Goal: Task Accomplishment & Management: Use online tool/utility

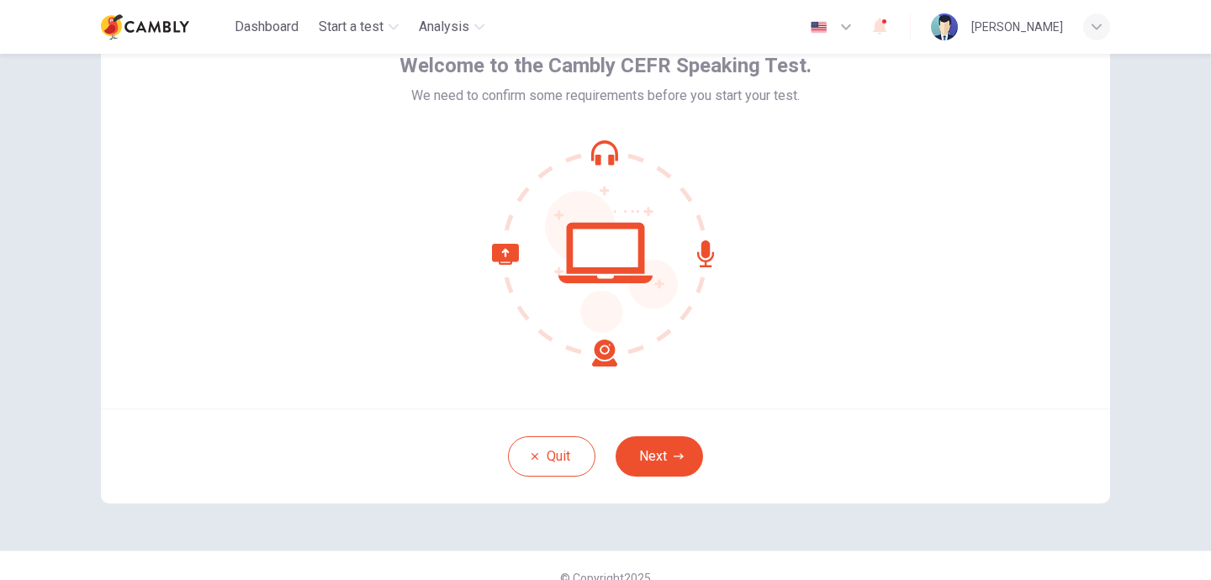
scroll to position [104, 0]
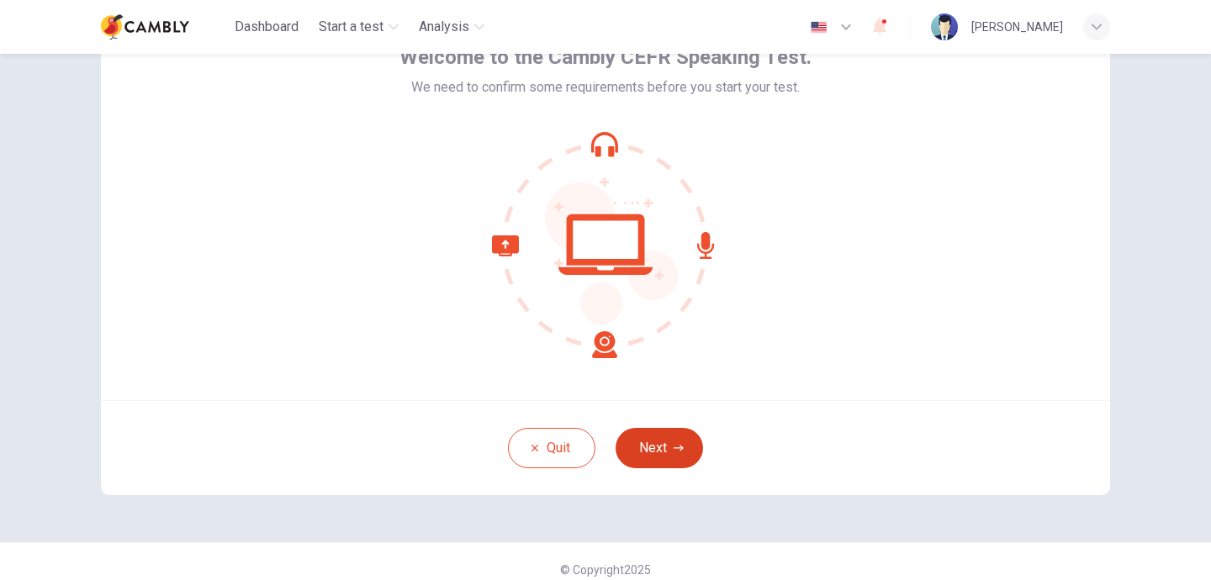
click at [648, 458] on button "Next" at bounding box center [658, 448] width 87 height 40
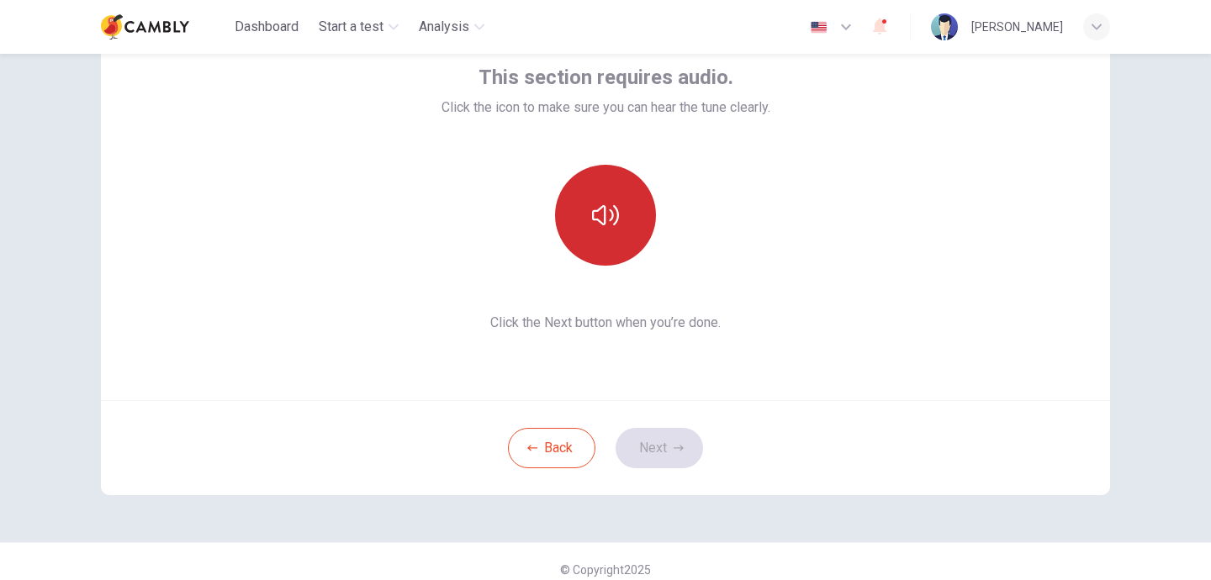
click at [588, 235] on button "button" at bounding box center [605, 215] width 101 height 101
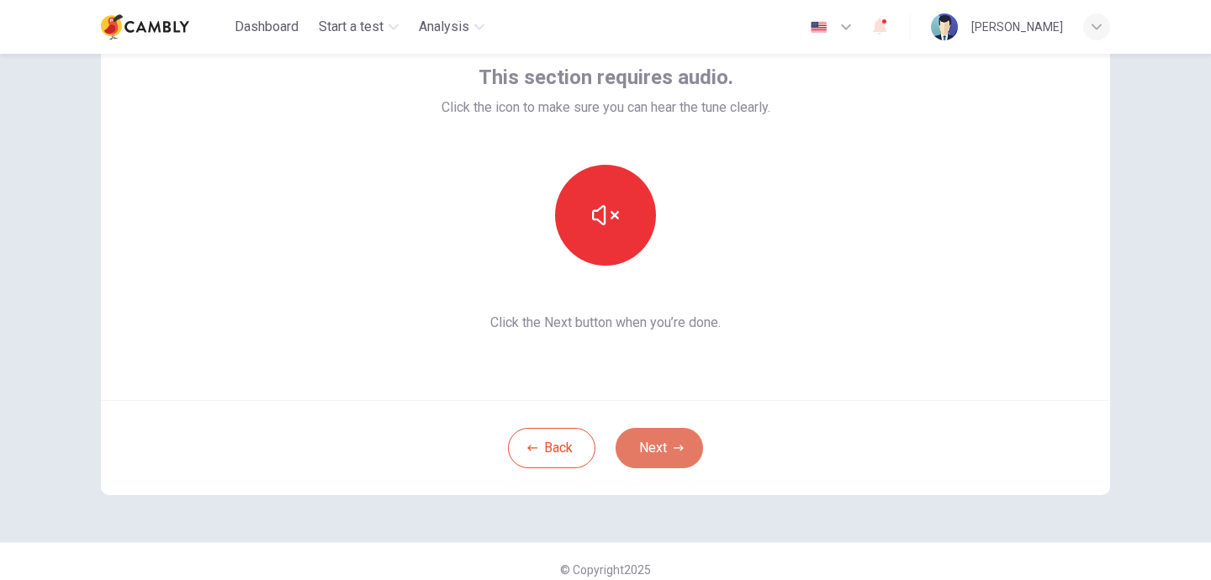
click at [658, 457] on button "Next" at bounding box center [658, 448] width 87 height 40
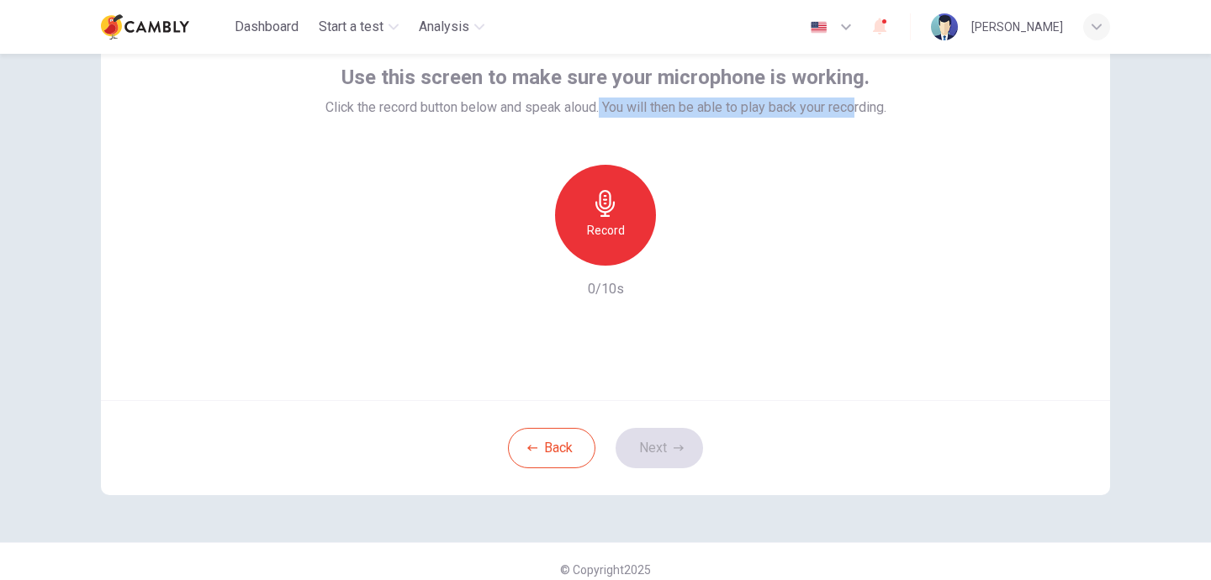
drag, startPoint x: 599, startPoint y: 111, endPoint x: 858, endPoint y: 109, distance: 259.8
click at [858, 109] on span "Click the record button below and speak aloud. You will then be able to play ba…" at bounding box center [605, 108] width 561 height 20
click at [857, 166] on div "Record 0/10s" at bounding box center [605, 232] width 561 height 135
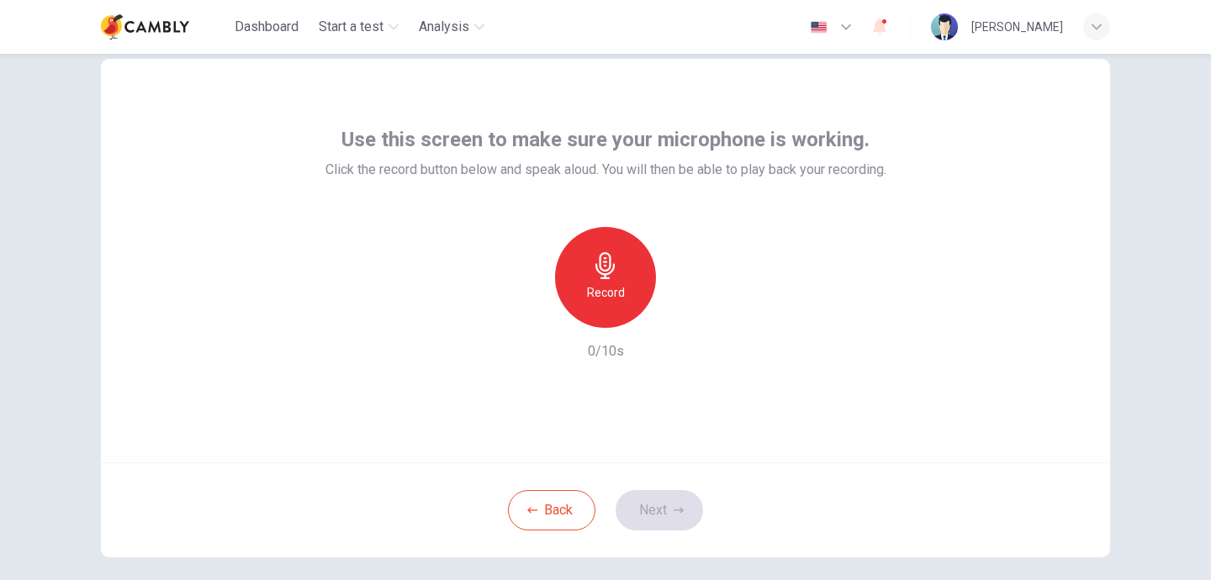
scroll to position [45, 0]
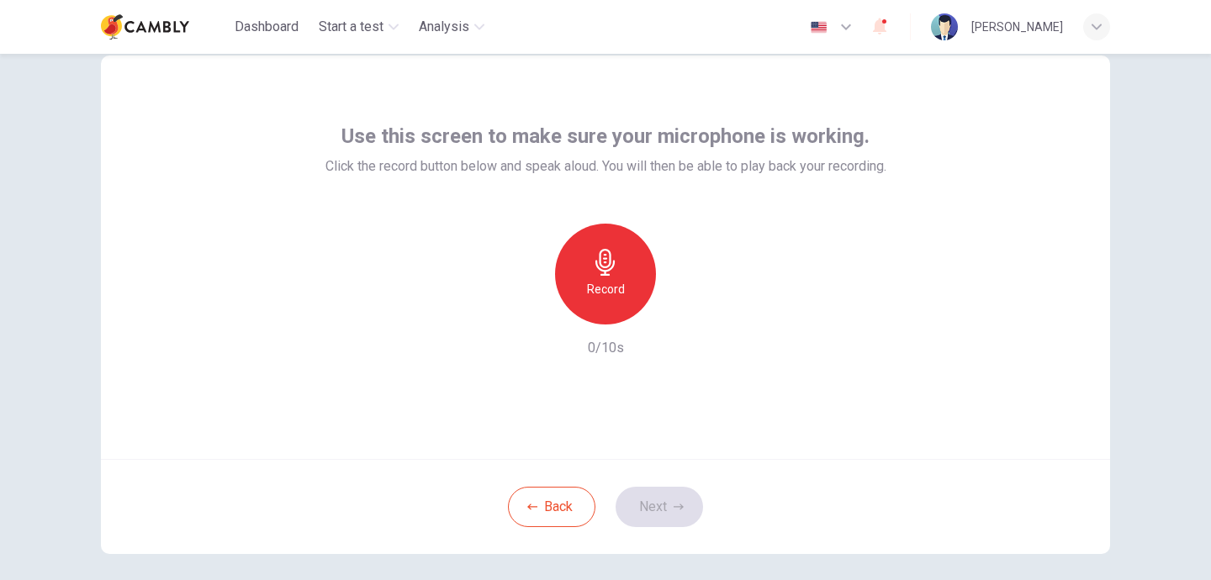
click at [325, 240] on div "Record 0/10s" at bounding box center [605, 291] width 561 height 135
click at [856, 18] on icon "button" at bounding box center [846, 27] width 20 height 20
click at [883, 579] on div at bounding box center [605, 580] width 1211 height 0
click at [594, 288] on h6 "Record" at bounding box center [606, 289] width 38 height 20
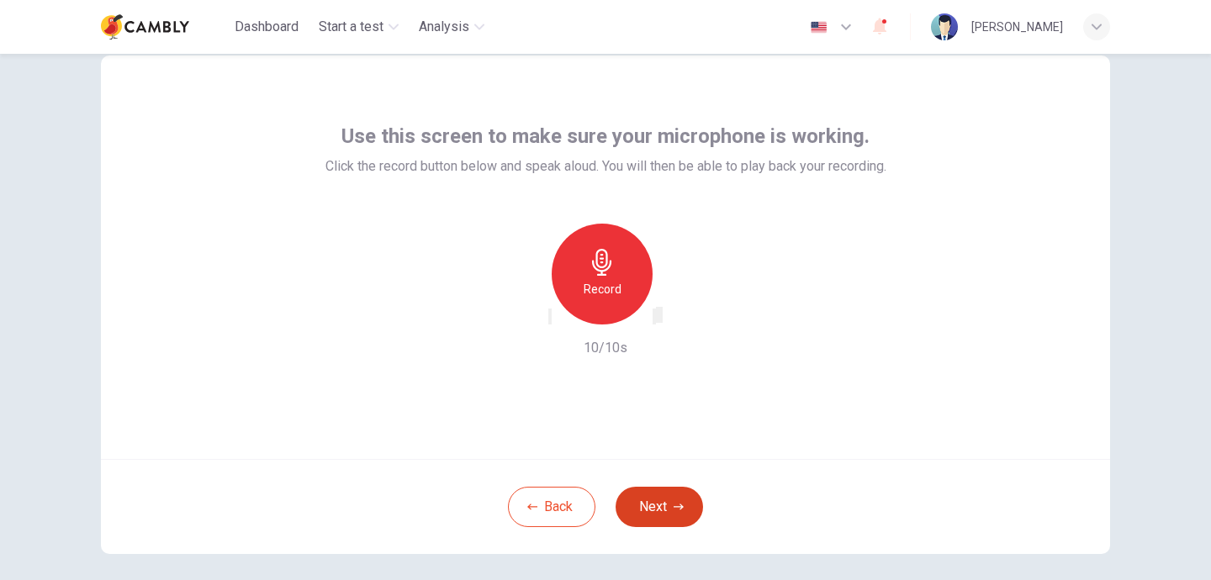
click at [664, 519] on button "Next" at bounding box center [658, 507] width 87 height 40
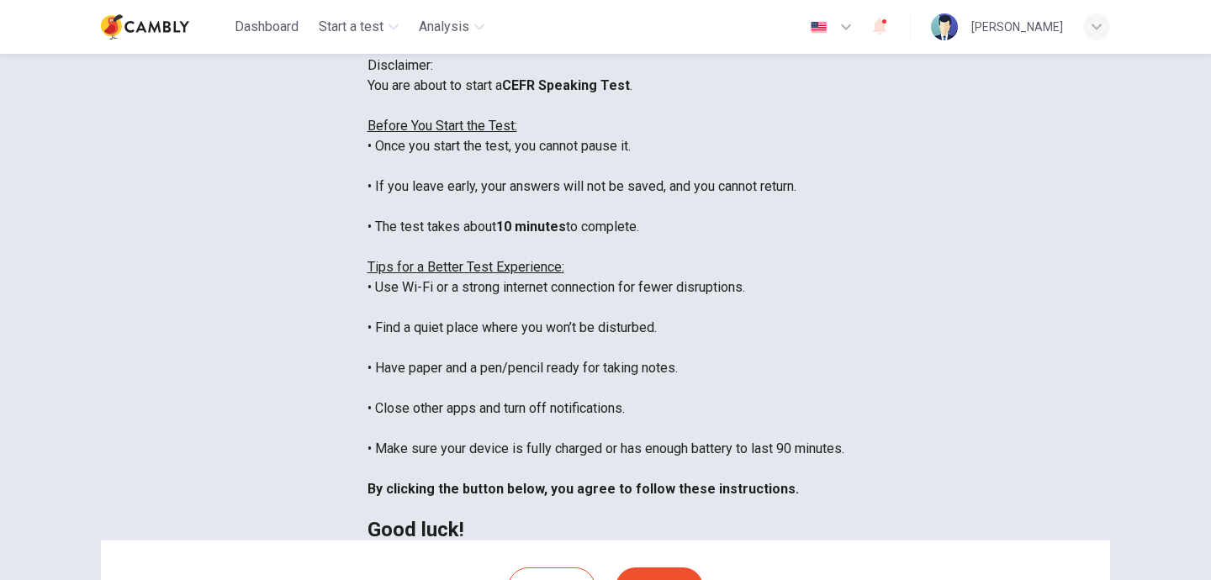
scroll to position [0, 0]
drag, startPoint x: 523, startPoint y: 124, endPoint x: 677, endPoint y: 119, distance: 153.9
click at [433, 73] on span "Disclaimer:" at bounding box center [400, 65] width 66 height 16
copy span "Disclaimer:"
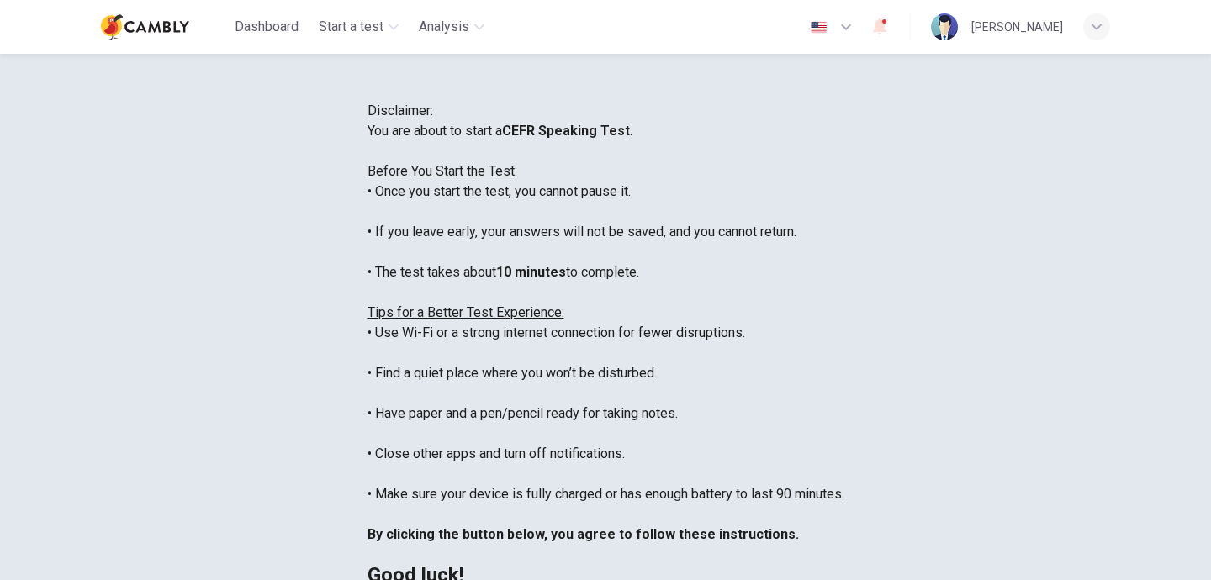
click at [367, 257] on div "You are about to start a CEFR Speaking Test . Before You Start the Test: • Once…" at bounding box center [605, 353] width 477 height 464
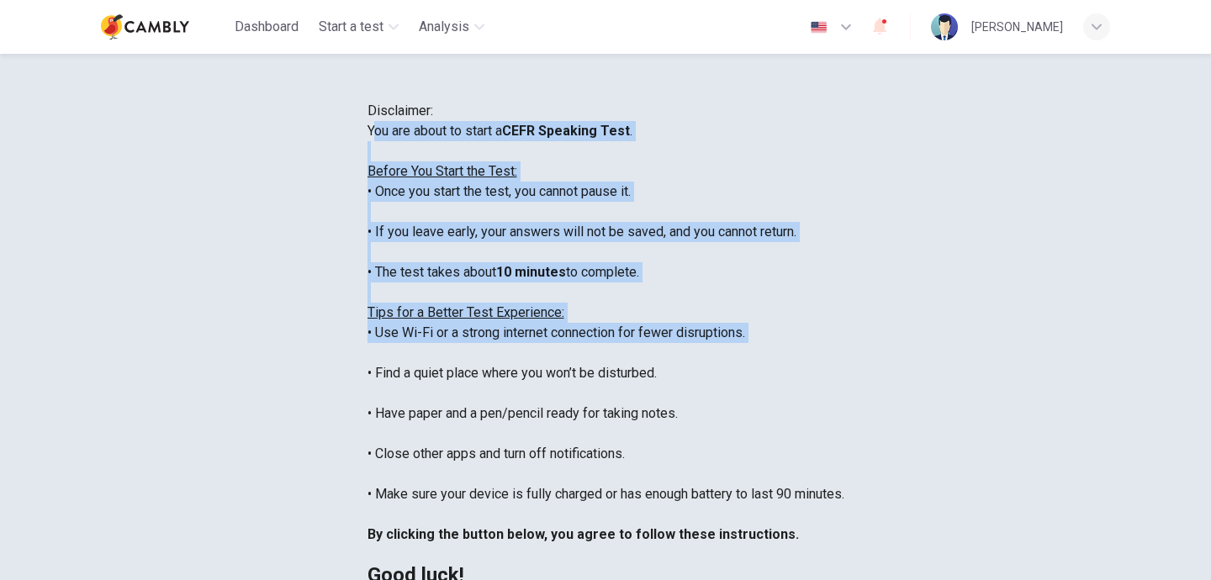
drag, startPoint x: 251, startPoint y: 250, endPoint x: 414, endPoint y: 465, distance: 269.6
click at [415, 477] on div "You are about to start a CEFR Speaking Test . Before You Start the Test: • Once…" at bounding box center [605, 353] width 477 height 464
click at [378, 325] on div "You are about to start a CEFR Speaking Test . Before You Start the Test: • Once…" at bounding box center [605, 353] width 477 height 464
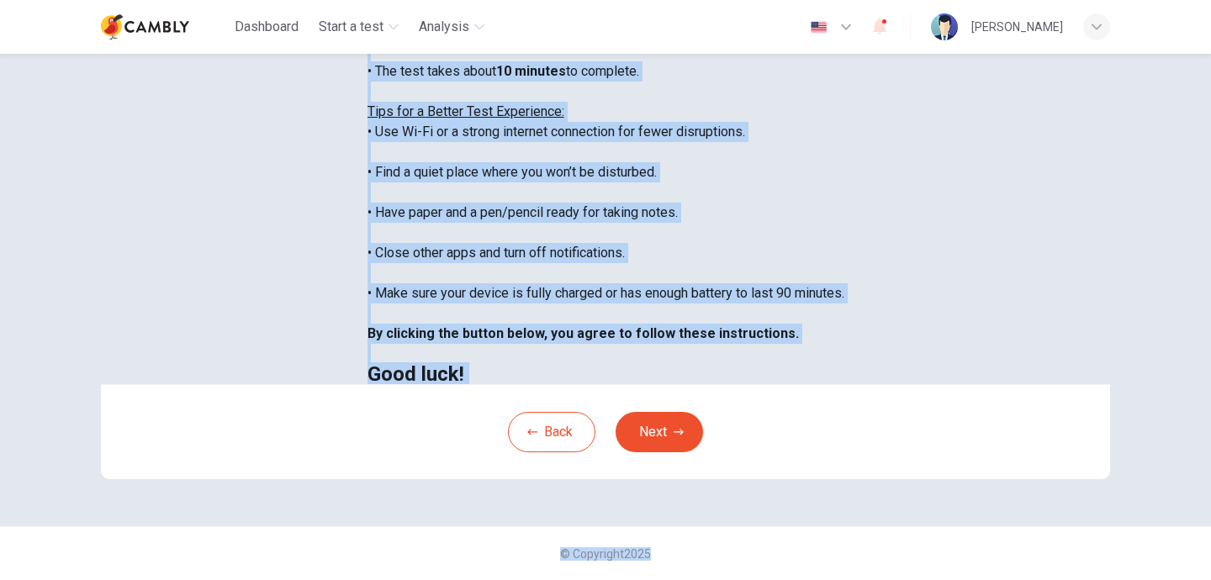
scroll to position [355, 0]
drag, startPoint x: 247, startPoint y: 238, endPoint x: 341, endPoint y: 320, distance: 124.6
click at [367, 320] on div "You are about to start a CEFR Speaking Test . Before You Start the Test: • Once…" at bounding box center [605, 152] width 477 height 464
copy div "You are about to start a CEFR Speaking Test . Before You Start the Test: • Once…"
click at [668, 428] on button "Next" at bounding box center [658, 432] width 87 height 40
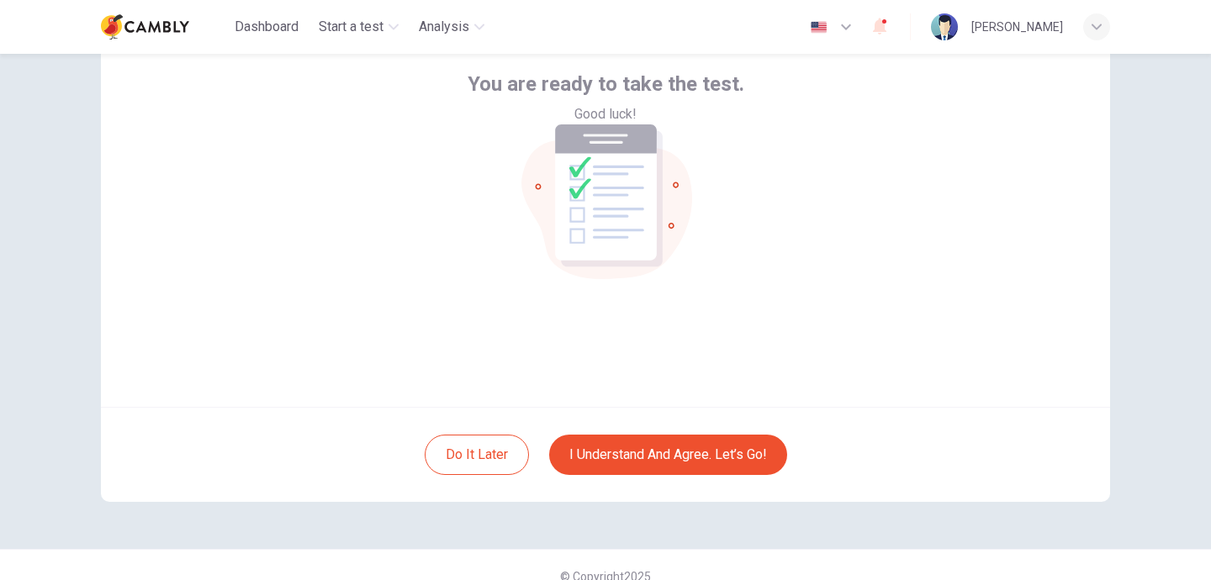
scroll to position [15, 0]
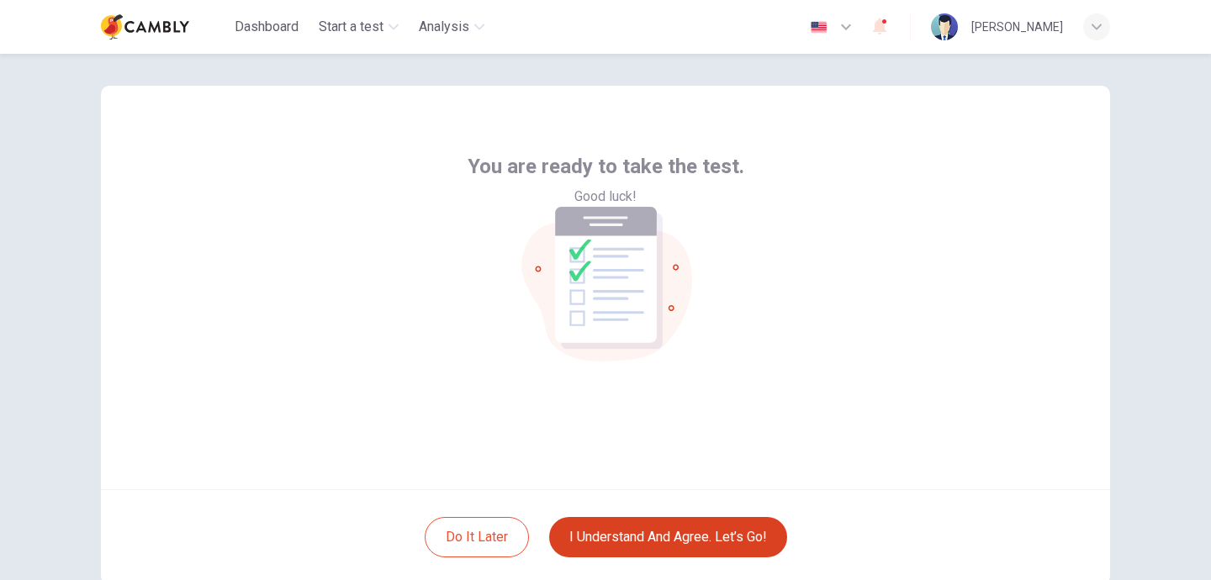
click at [672, 551] on button "I understand and agree. Let’s go!" at bounding box center [668, 537] width 238 height 40
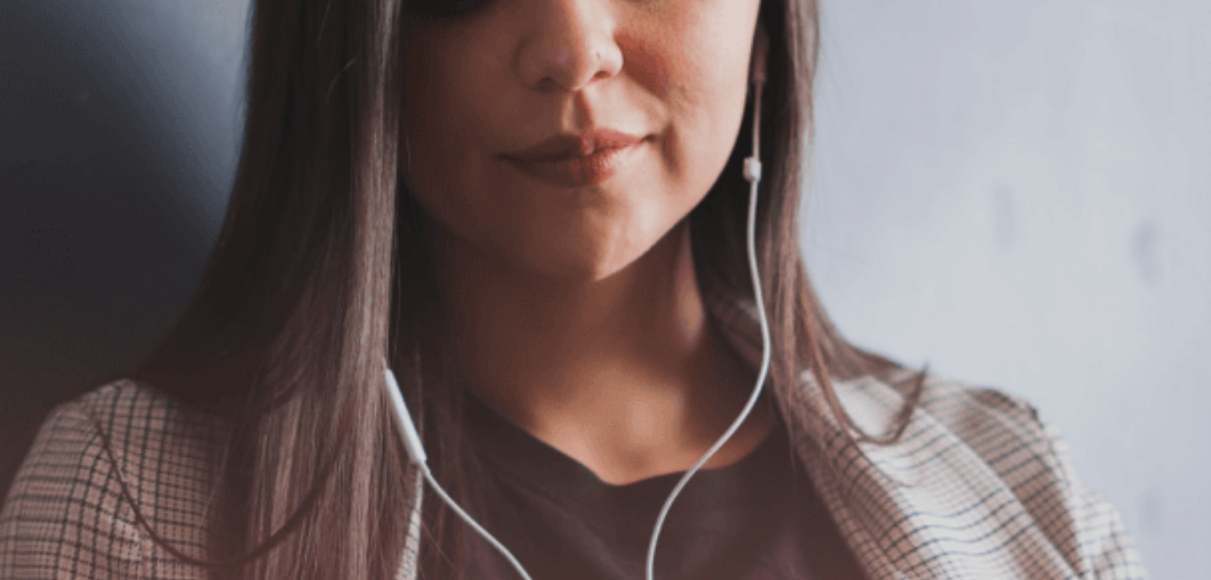
scroll to position [87, 0]
click at [150, 324] on span "Use a headset if available (recommended for best audio quality). Ensure your mi…" at bounding box center [189, 261] width 379 height 137
drag, startPoint x: 151, startPoint y: 272, endPoint x: 199, endPoint y: 290, distance: 51.9
click at [199, 290] on div "The Speaking Test will begin soon. Use a headset if available (recommended for …" at bounding box center [605, 262] width 1211 height 182
drag, startPoint x: 198, startPoint y: 277, endPoint x: 288, endPoint y: 280, distance: 89.2
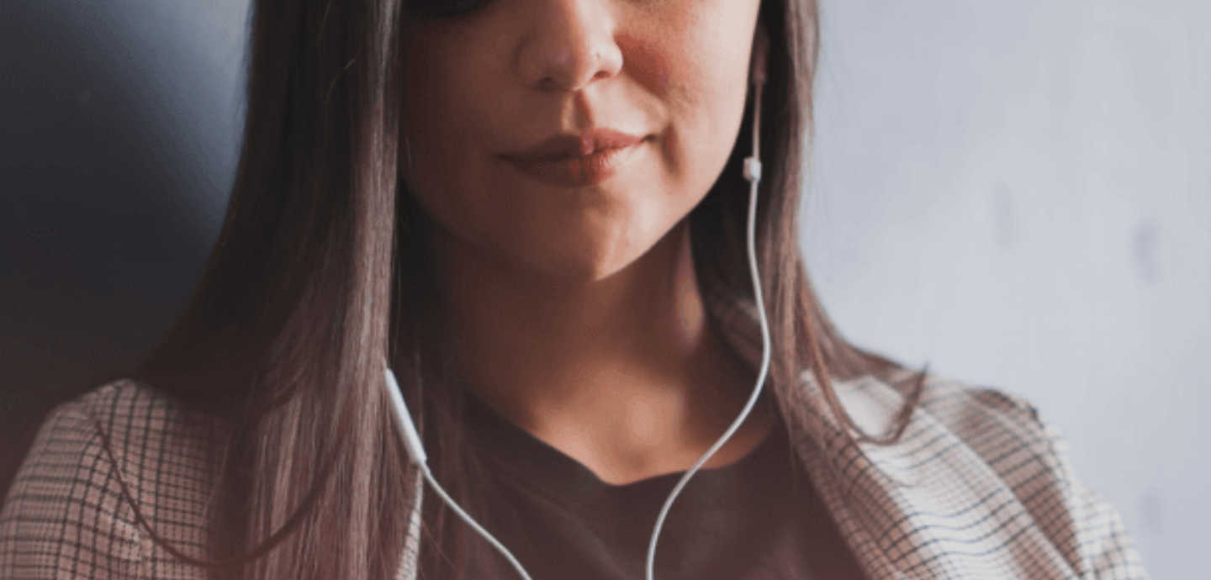
click at [288, 280] on div "The Speaking Test will begin soon. Use a headset if available (recommended for …" at bounding box center [605, 262] width 1211 height 182
click at [189, 317] on span "Use a headset if available (recommended for best audio quality). Ensure your mi…" at bounding box center [189, 261] width 379 height 137
drag, startPoint x: 169, startPoint y: 324, endPoint x: 302, endPoint y: 325, distance: 132.9
click at [301, 325] on span "Use a headset if available (recommended for best audio quality). Ensure your mi…" at bounding box center [189, 261] width 379 height 137
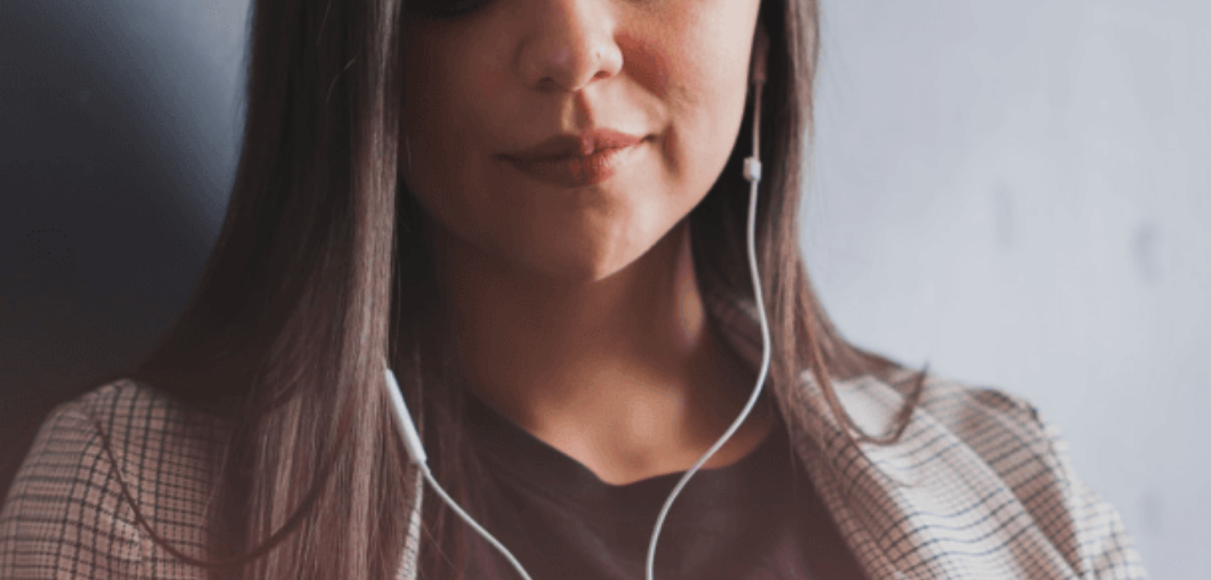
click at [48, 87] on button "Continue" at bounding box center [24, 118] width 48 height 63
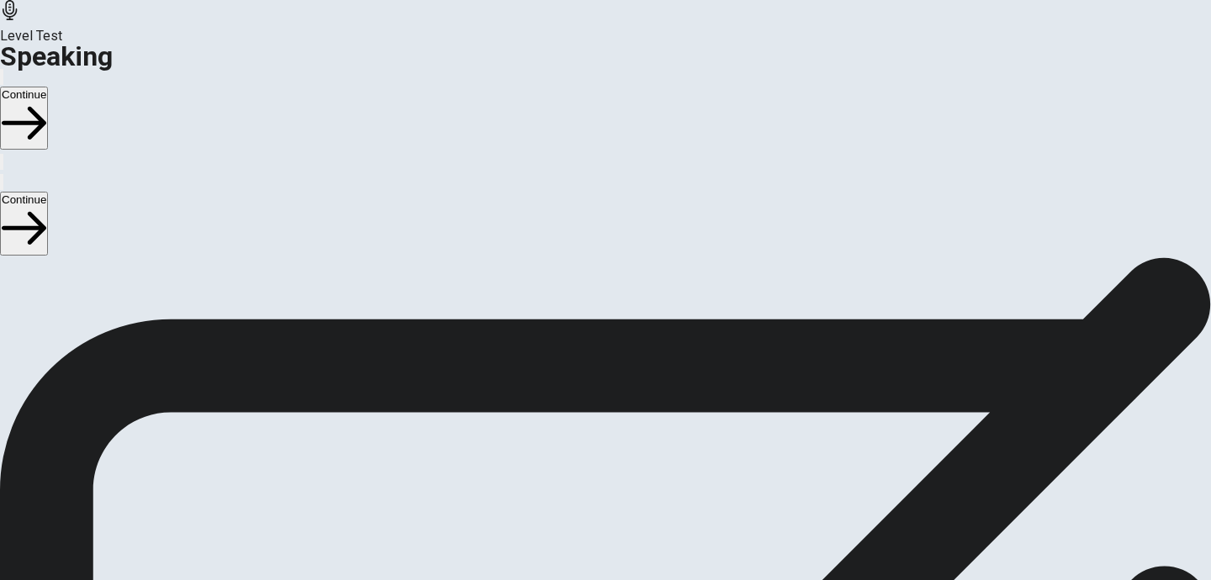
scroll to position [133, 0]
drag, startPoint x: 357, startPoint y: 417, endPoint x: 509, endPoint y: 420, distance: 152.2
click at [428, 324] on span "Check if your microphone works here. Record your voice. Try to play it back. If…" at bounding box center [214, 234] width 428 height 177
drag, startPoint x: 381, startPoint y: 425, endPoint x: 485, endPoint y: 425, distance: 104.3
click at [391, 324] on span "Check if your microphone works here. Record your voice. Try to play it back. If…" at bounding box center [214, 234] width 428 height 177
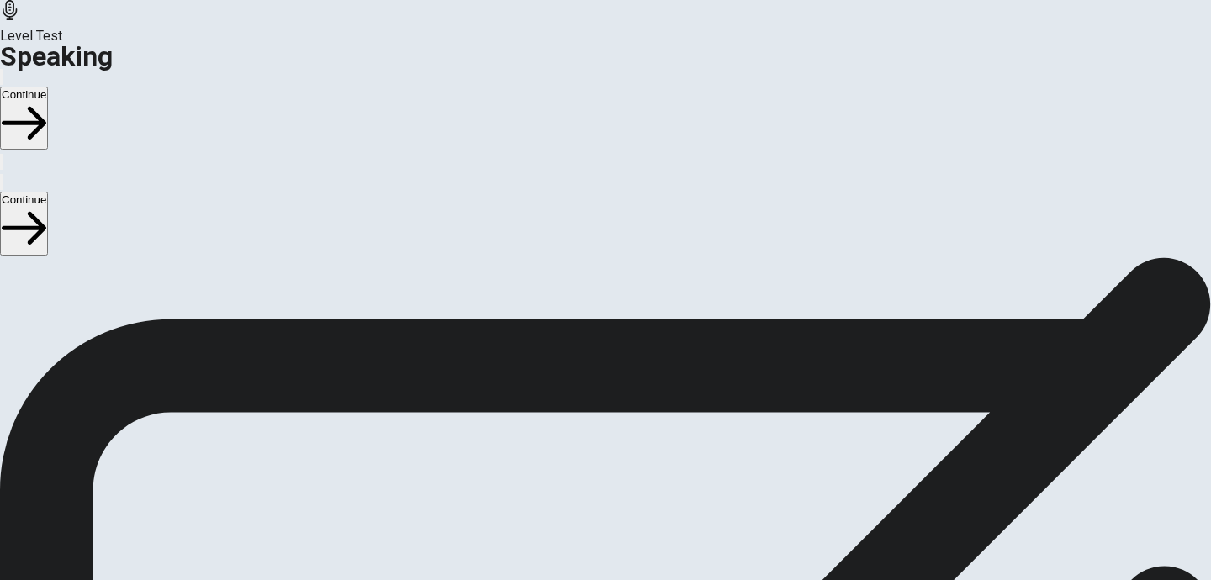
drag, startPoint x: 158, startPoint y: 414, endPoint x: 305, endPoint y: 418, distance: 147.2
click at [305, 324] on span "Check if your microphone works here. Record your voice. Try to play it back. If…" at bounding box center [214, 234] width 428 height 177
drag, startPoint x: 308, startPoint y: 422, endPoint x: 425, endPoint y: 417, distance: 117.8
click at [425, 324] on span "Check if your microphone works here. Record your voice. Try to play it back. If…" at bounding box center [214, 234] width 428 height 177
click at [123, 326] on div "Checking the Microphone Check if your microphone works here. Record your voice.…" at bounding box center [605, 225] width 1211 height 202
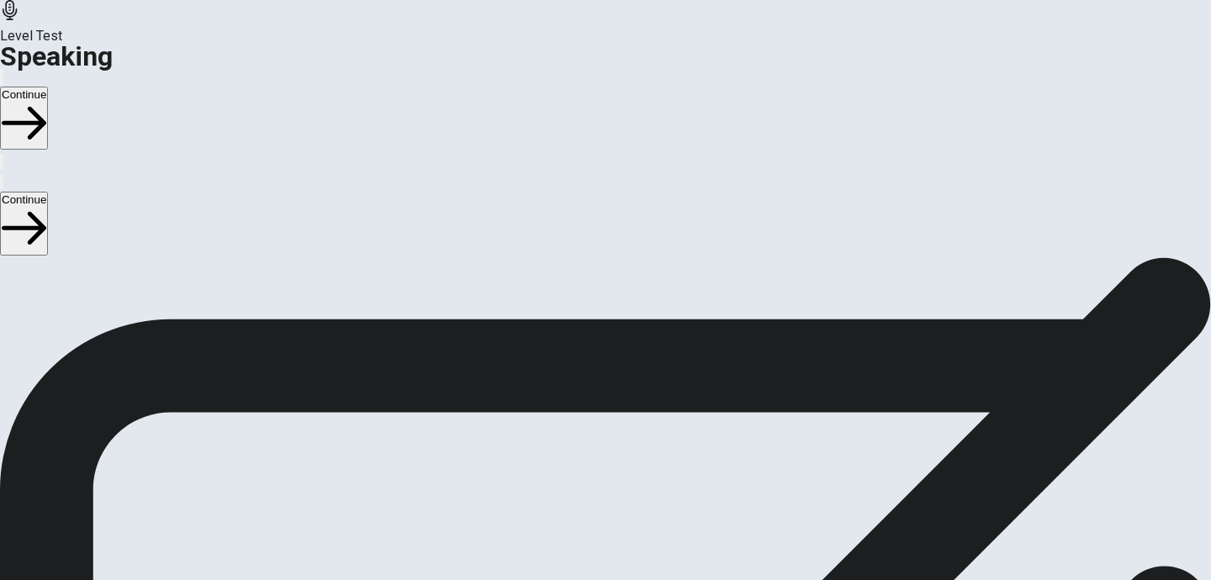
click at [272, 326] on div "Checking the Microphone Check if your microphone works here. Record your voice.…" at bounding box center [605, 225] width 1211 height 202
click at [602, 473] on icon "Record Again" at bounding box center [592, 483] width 20 height 20
click at [749, 340] on div "00:00:12 Stop Recording" at bounding box center [605, 475] width 1211 height 299
click at [636, 520] on icon at bounding box center [606, 550] width 60 height 60
click at [587, 462] on button "Play Audio" at bounding box center [585, 470] width 3 height 16
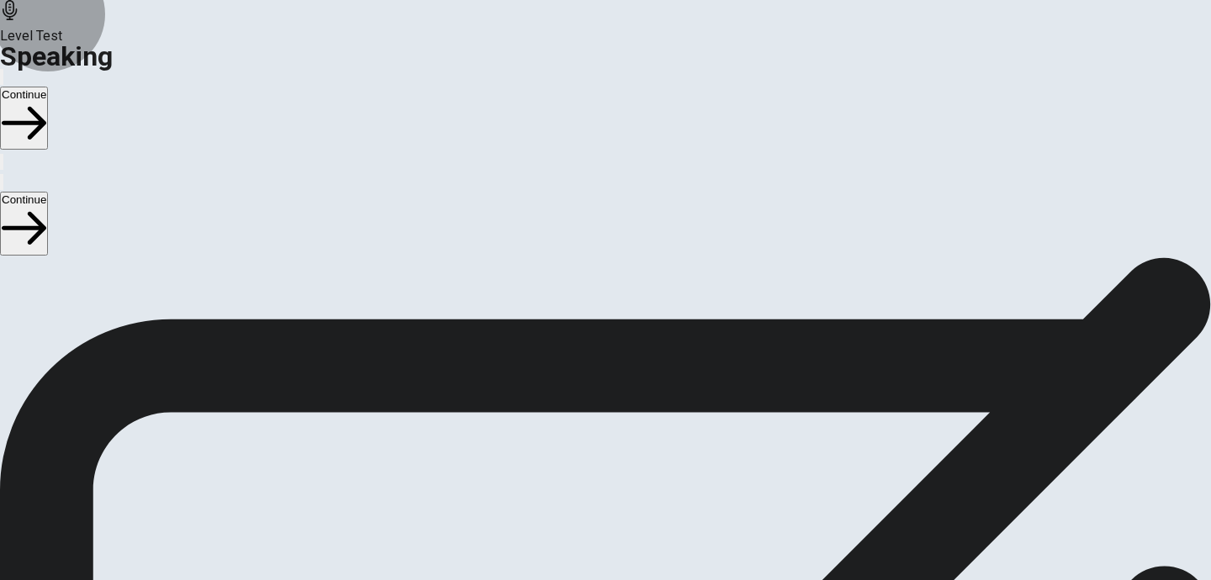
click at [48, 87] on button "Continue" at bounding box center [24, 118] width 48 height 63
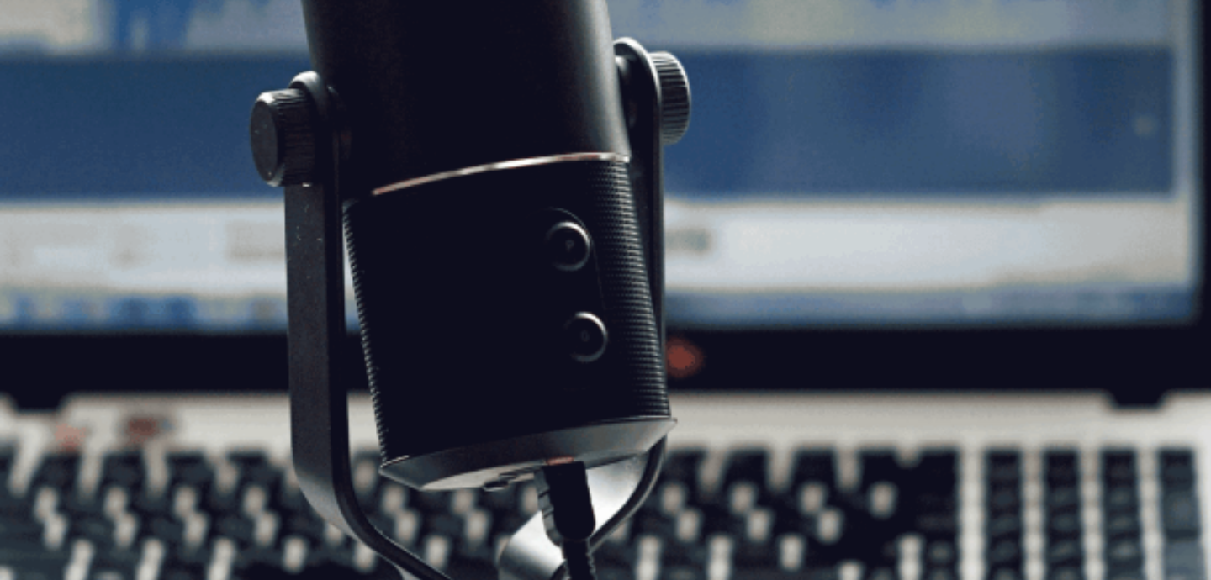
drag, startPoint x: 150, startPoint y: 346, endPoint x: 363, endPoint y: 351, distance: 213.6
click at [363, 304] on span "The Speaking Test will start now. There are 3 questions in this section. Import…" at bounding box center [309, 224] width 618 height 157
click at [278, 304] on span "The Speaking Test will start now. There are 3 questions in this section. Import…" at bounding box center [309, 224] width 618 height 157
drag, startPoint x: 210, startPoint y: 388, endPoint x: 314, endPoint y: 383, distance: 104.4
click at [314, 304] on span "The Speaking Test will start now. There are 3 questions in this section. Import…" at bounding box center [309, 224] width 618 height 157
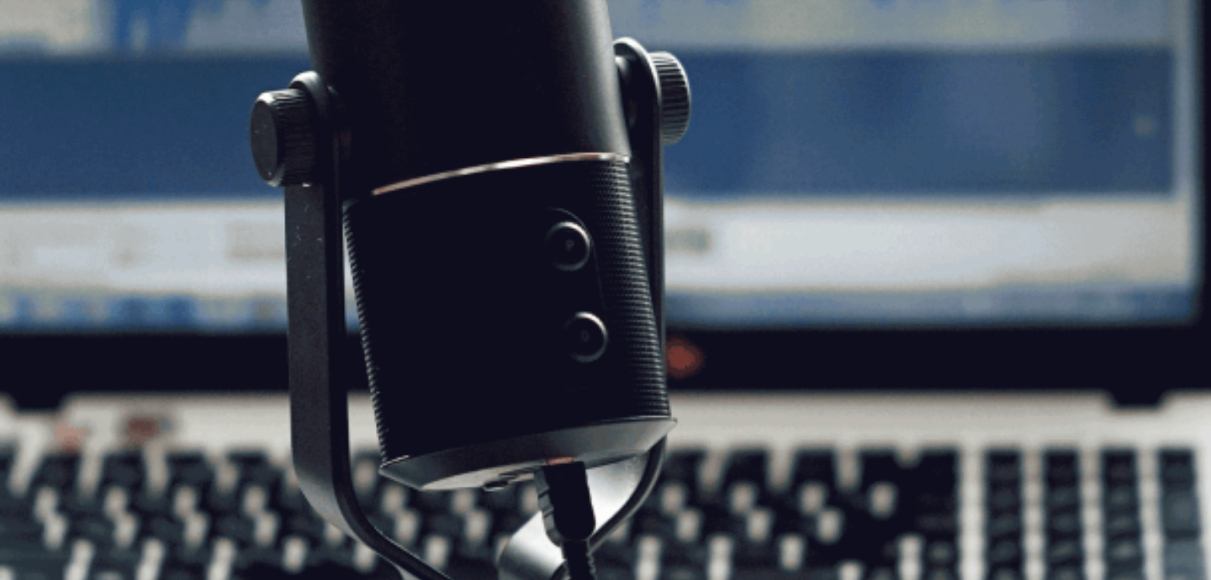
click at [55, 283] on u "CAN" at bounding box center [42, 275] width 26 height 16
drag, startPoint x: 161, startPoint y: 404, endPoint x: 352, endPoint y: 399, distance: 190.9
click at [352, 304] on span "The Speaking Test will start now. There are 3 questions in this section. Import…" at bounding box center [309, 224] width 618 height 157
drag, startPoint x: 205, startPoint y: 431, endPoint x: 425, endPoint y: 443, distance: 219.8
click at [425, 306] on div "CEFR Speaking Test The Speaking Test will start now. There are 3 questions in t…" at bounding box center [605, 215] width 1211 height 182
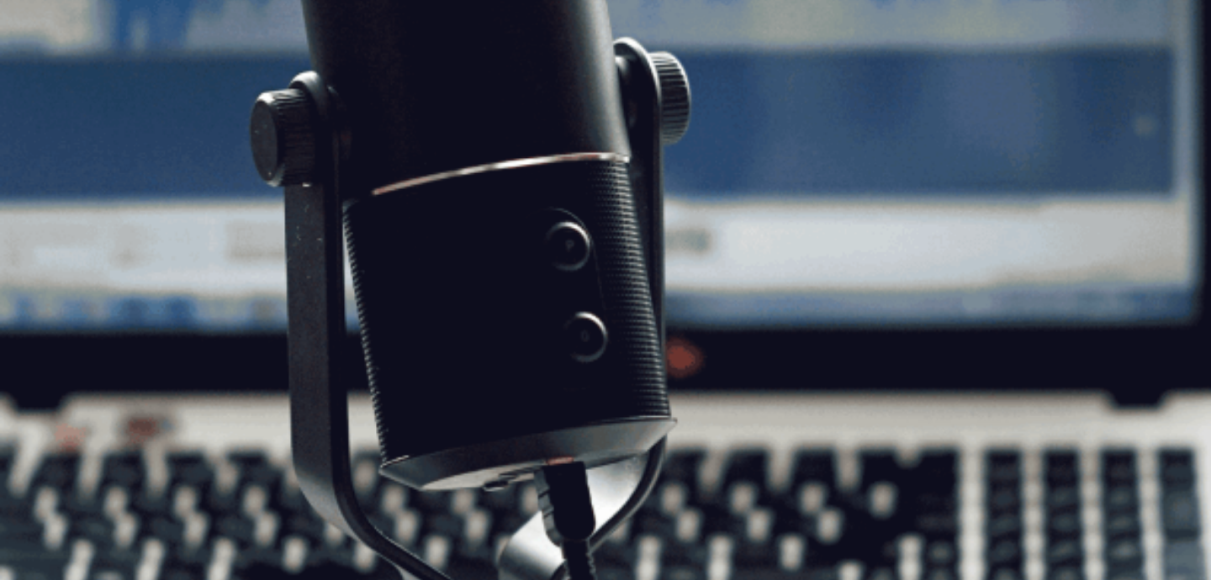
click at [374, 306] on div "CEFR Speaking Test The Speaking Test will start now. There are 3 questions in t…" at bounding box center [605, 215] width 1211 height 182
click at [48, 87] on button "Continue" at bounding box center [24, 118] width 48 height 63
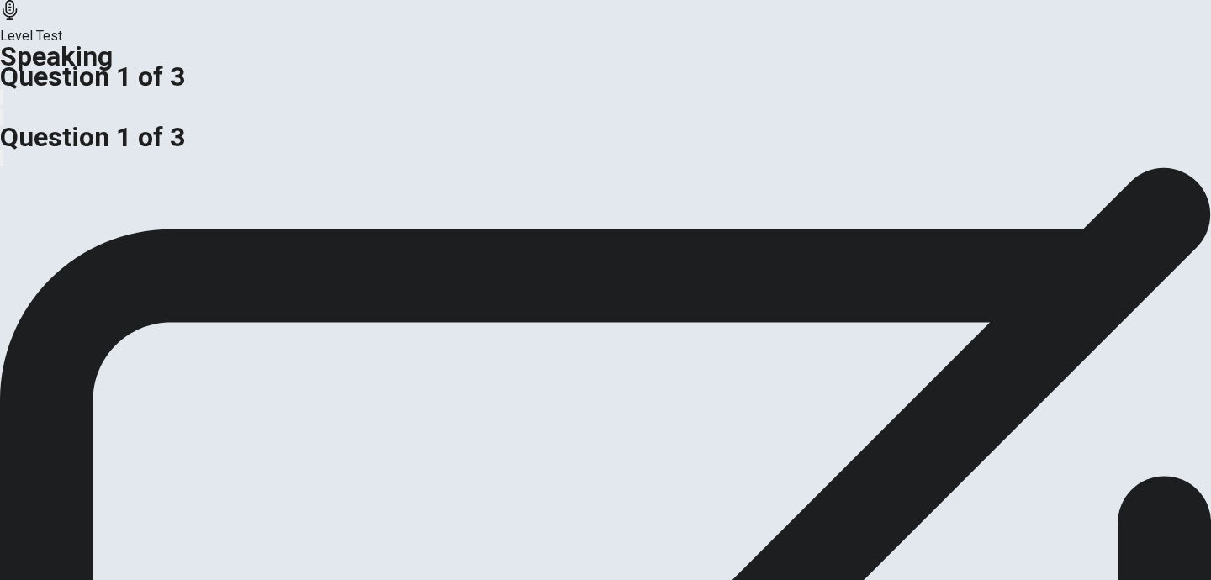
click at [93, 111] on span "Response Time" at bounding box center [46, 103] width 93 height 16
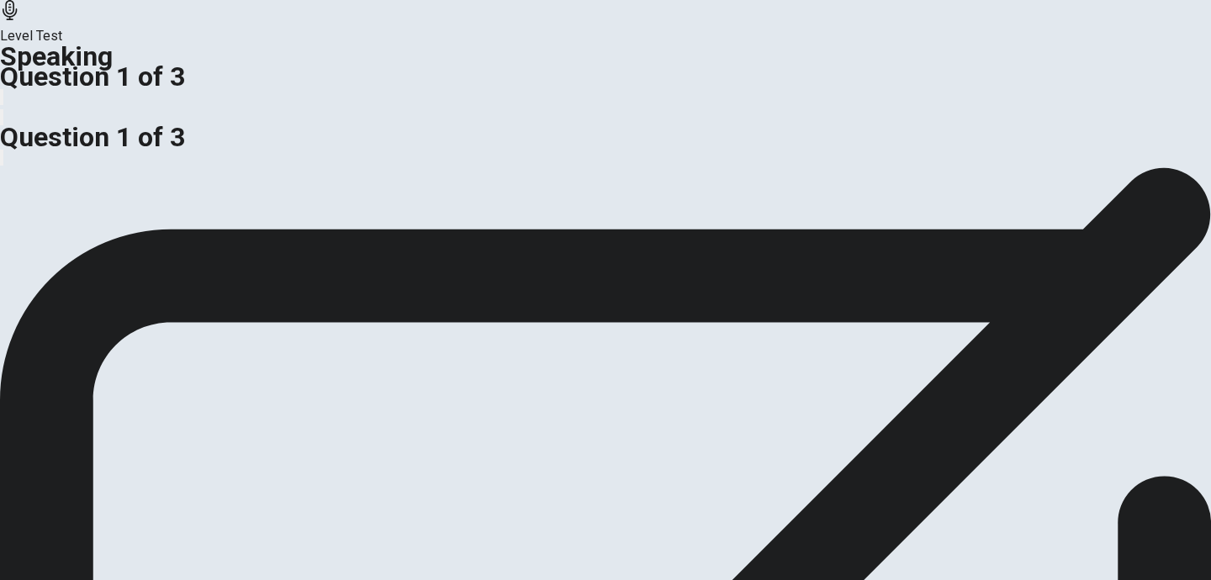
drag, startPoint x: 137, startPoint y: 257, endPoint x: 255, endPoint y: 305, distance: 127.1
click at [257, 75] on div "Is it more important for a company to have a strong brand or a strong product? …" at bounding box center [605, 54] width 1211 height 40
drag, startPoint x: 215, startPoint y: 283, endPoint x: 166, endPoint y: 256, distance: 56.8
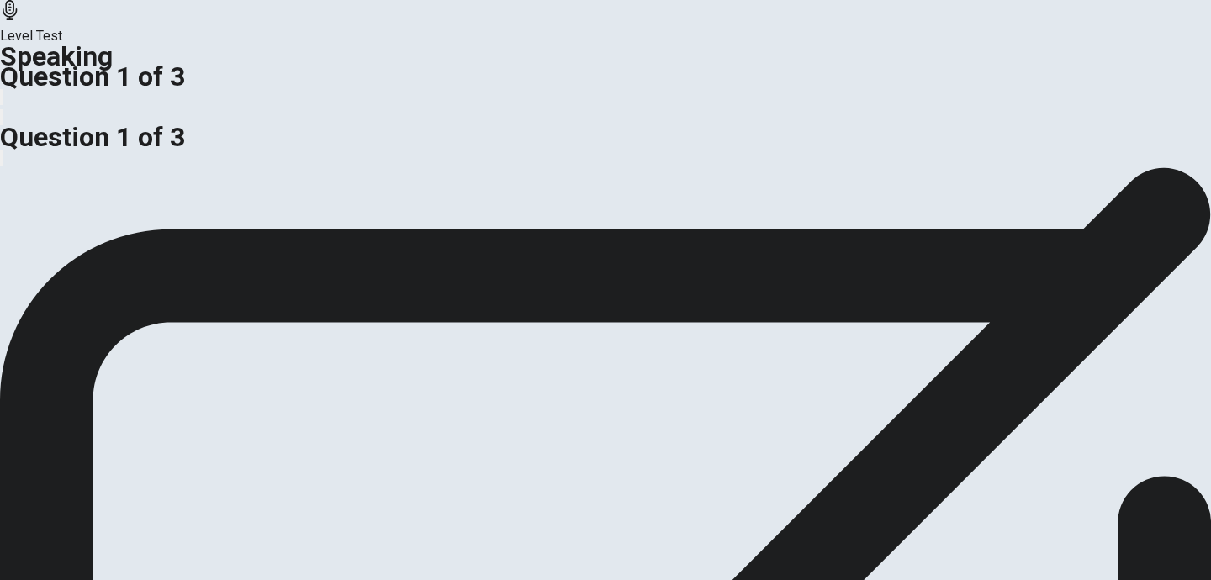
click at [166, 52] on span "Is it more important for a company to have a strong brand or a strong product?" at bounding box center [228, 44] width 457 height 16
drag, startPoint x: 478, startPoint y: 277, endPoint x: 344, endPoint y: 256, distance: 136.2
click at [406, 52] on span "Is it more important for a company to have a strong brand or a strong product?" at bounding box center [228, 44] width 457 height 16
drag, startPoint x: 228, startPoint y: 278, endPoint x: 154, endPoint y: 261, distance: 76.1
click at [154, 52] on span "Is it more important for a company to have a strong brand or a strong product?" at bounding box center [228, 44] width 457 height 16
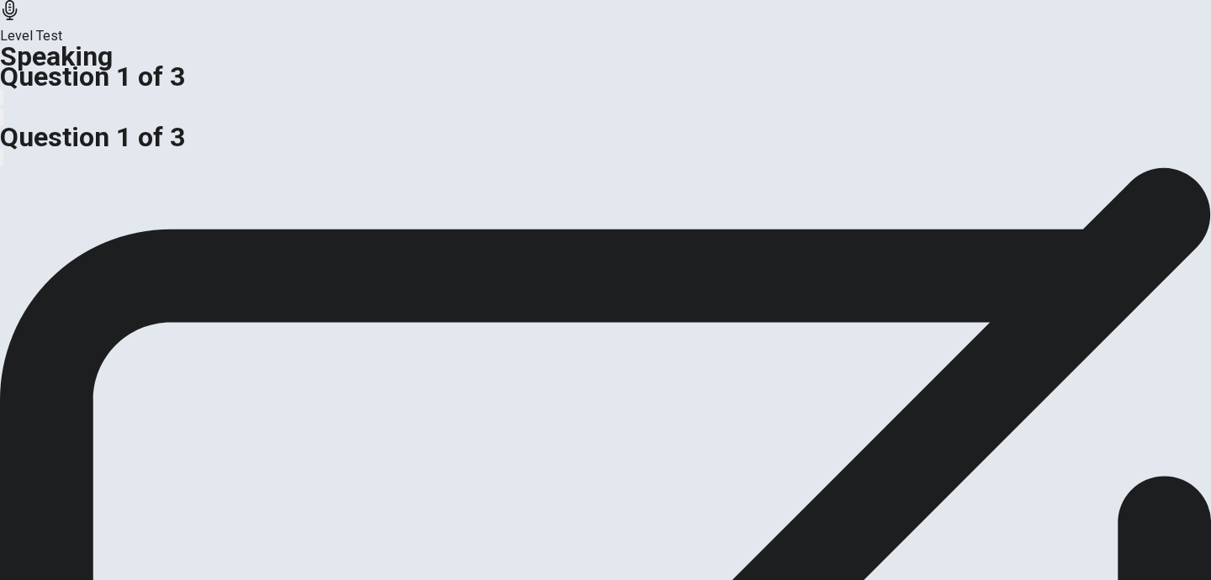
drag, startPoint x: 154, startPoint y: 261, endPoint x: 188, endPoint y: 260, distance: 34.5
click at [188, 52] on span "Is it more important for a company to have a strong brand or a strong product?" at bounding box center [228, 44] width 457 height 16
drag, startPoint x: 354, startPoint y: 258, endPoint x: 414, endPoint y: 258, distance: 59.7
click at [414, 52] on span "Is it more important for a company to have a strong brand or a strong product?" at bounding box center [228, 44] width 457 height 16
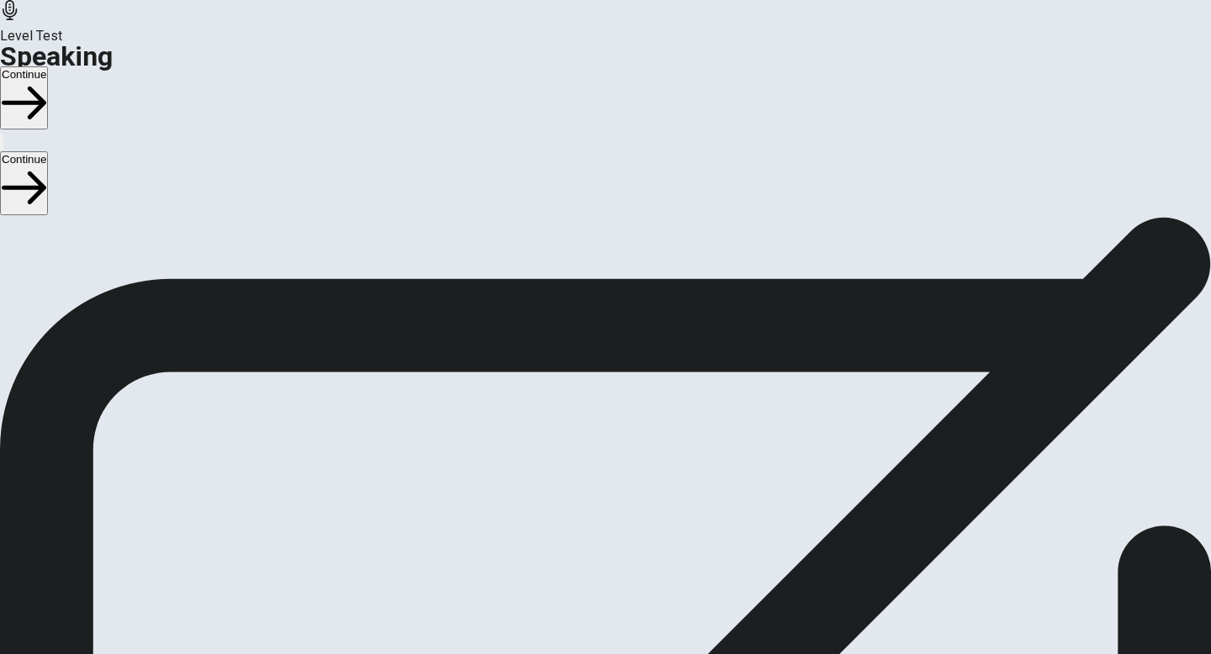
scroll to position [0, 0]
click at [48, 66] on button "Continue" at bounding box center [24, 97] width 48 height 63
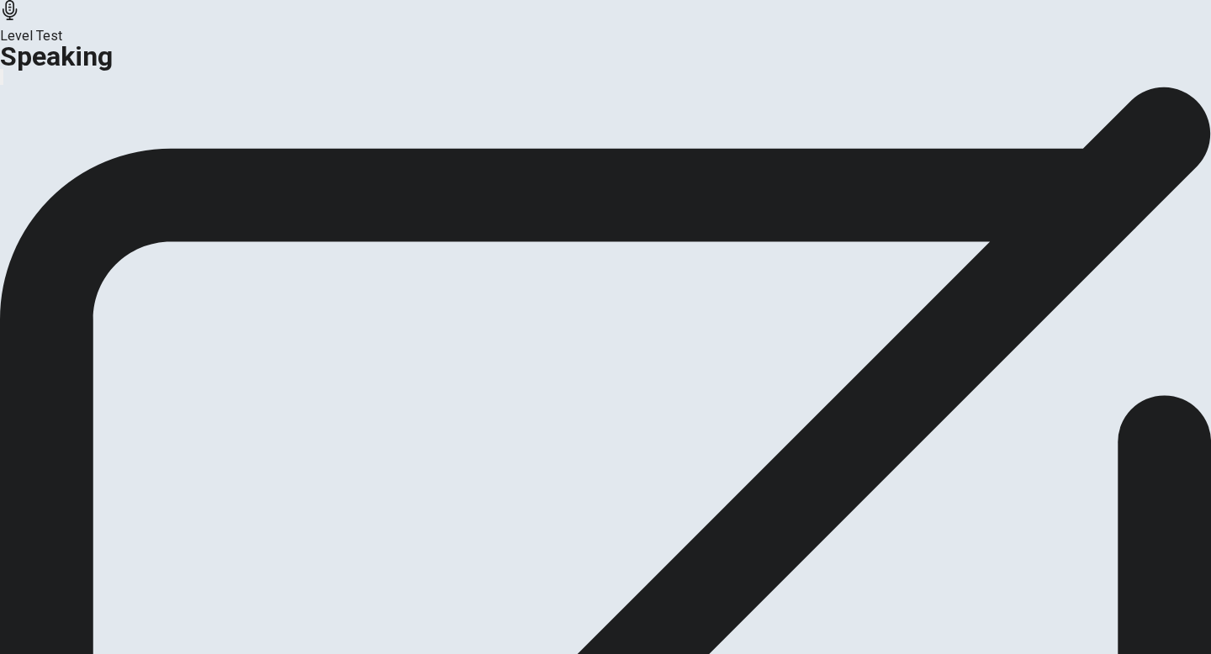
click at [134, 210] on button "Continue" at bounding box center [100, 199] width 68 height 23
